Goal: Find specific page/section: Find specific page/section

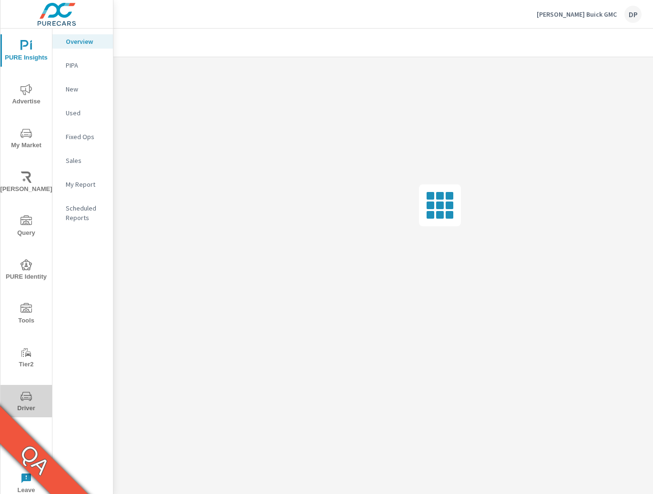
click at [25, 391] on icon "nav menu" at bounding box center [26, 396] width 11 height 11
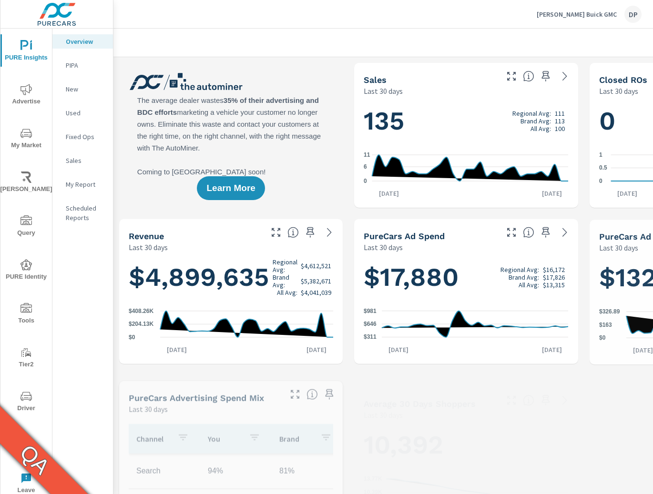
click at [16, 404] on span "Driver" at bounding box center [26, 402] width 46 height 23
